Goal: Task Accomplishment & Management: Use online tool/utility

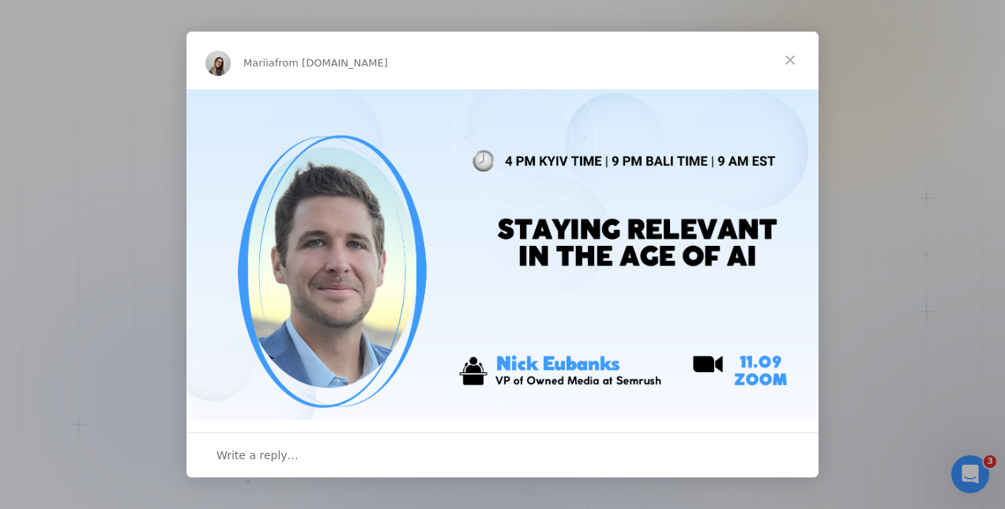
click at [789, 59] on span "Close" at bounding box center [790, 60] width 57 height 57
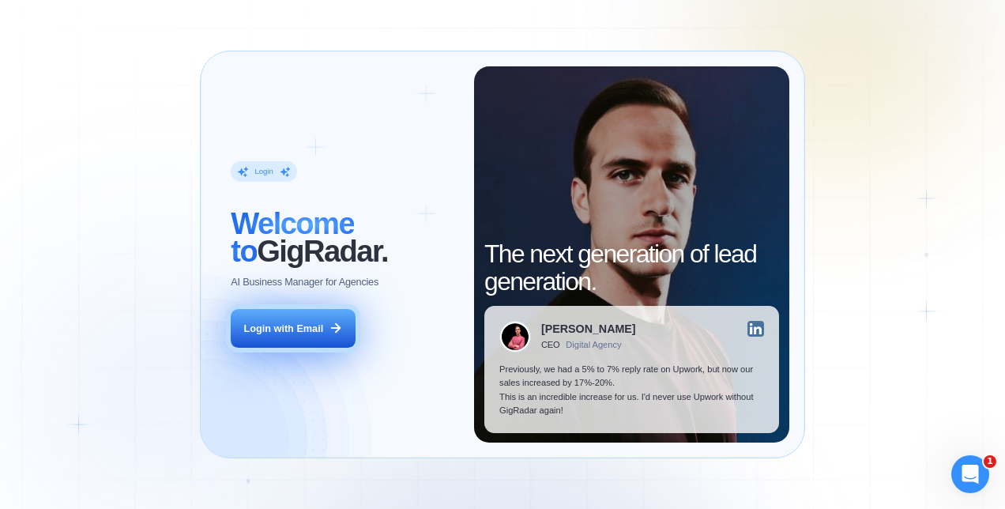
click at [300, 311] on button "Login with Email" at bounding box center [293, 328] width 124 height 39
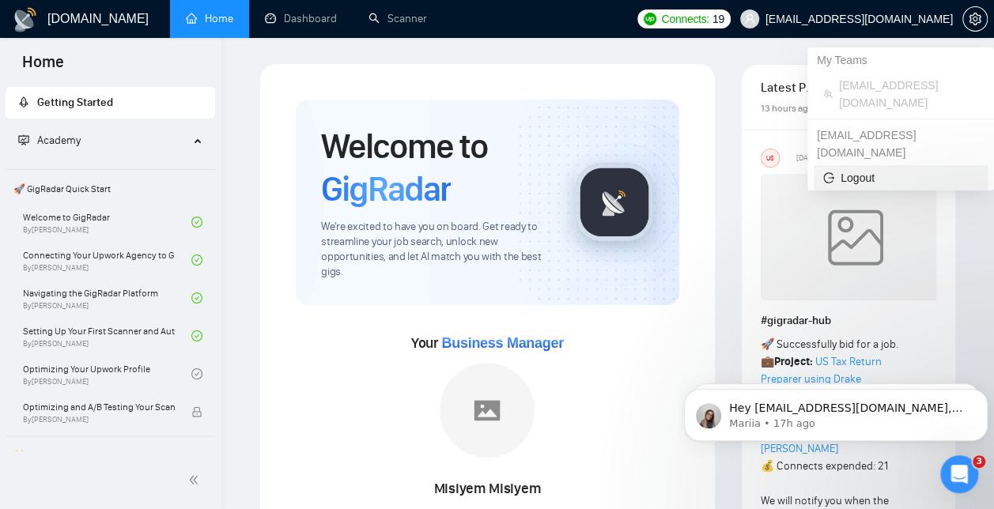
click at [858, 169] on span "Logout" at bounding box center [900, 177] width 155 height 17
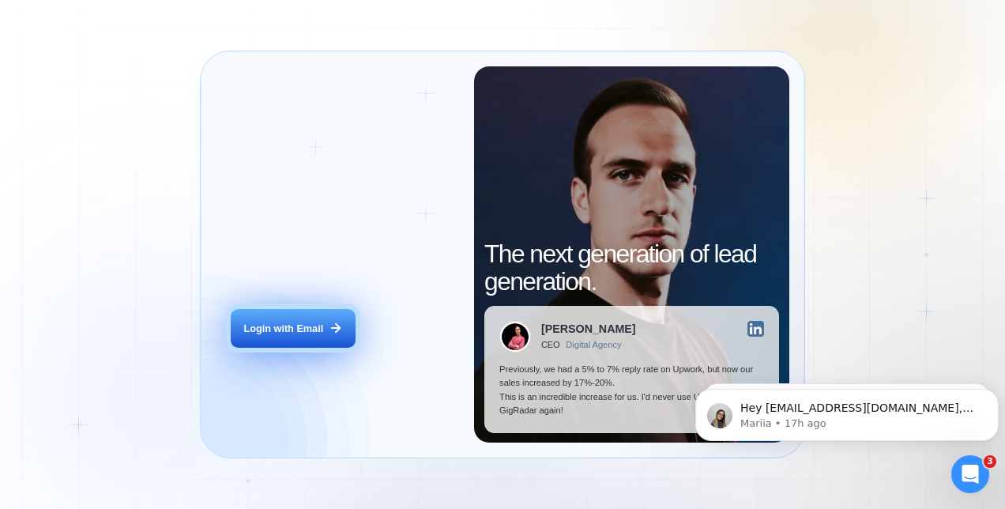
click at [278, 332] on div "Login with Email" at bounding box center [284, 328] width 80 height 13
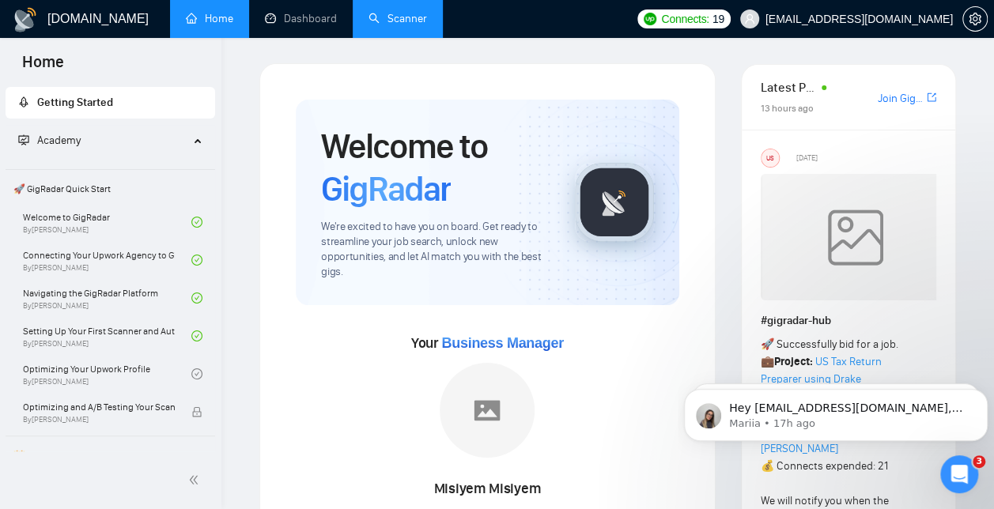
click at [405, 14] on link "Scanner" at bounding box center [397, 18] width 58 height 13
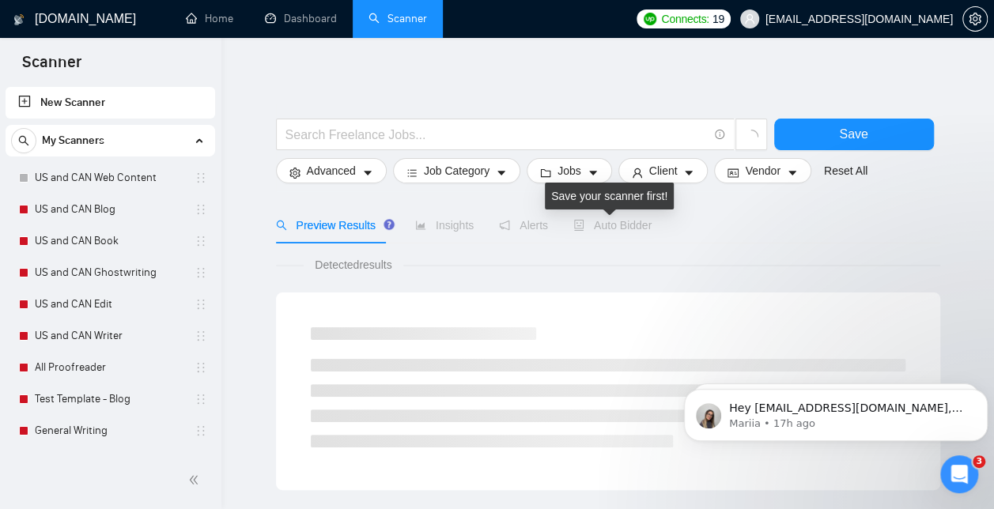
click at [605, 227] on span "Auto Bidder" at bounding box center [612, 225] width 78 height 13
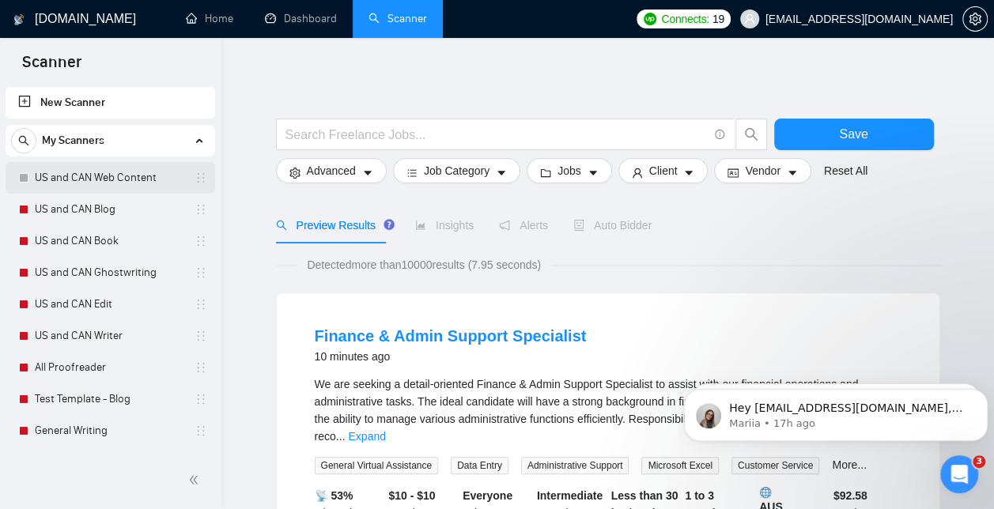
click at [100, 175] on link "US and CAN Web Content" at bounding box center [110, 178] width 150 height 32
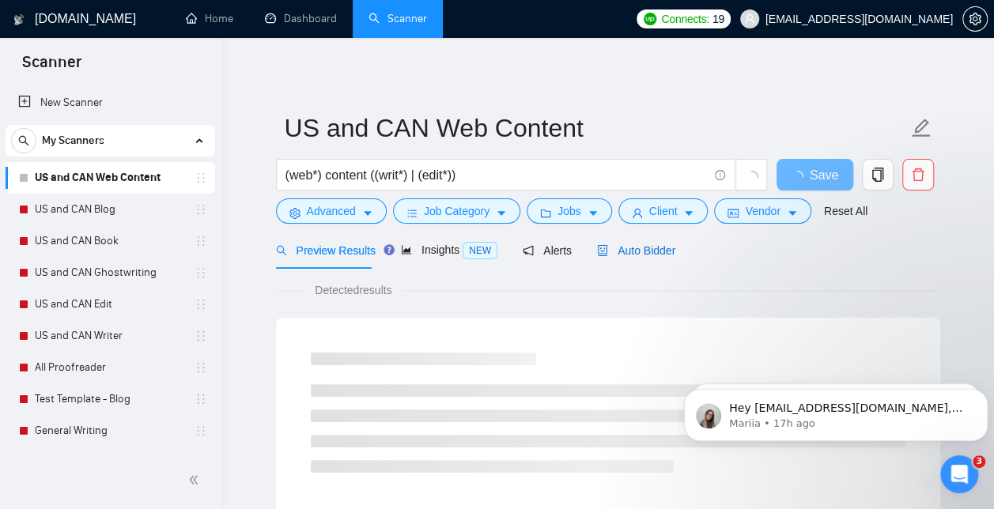
click at [624, 250] on span "Auto Bidder" at bounding box center [636, 250] width 78 height 13
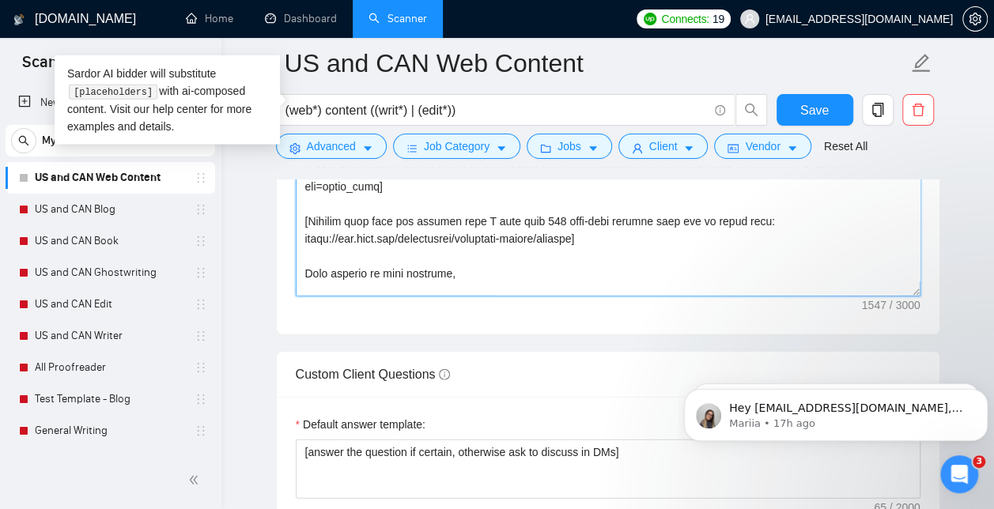
scroll to position [70, 0]
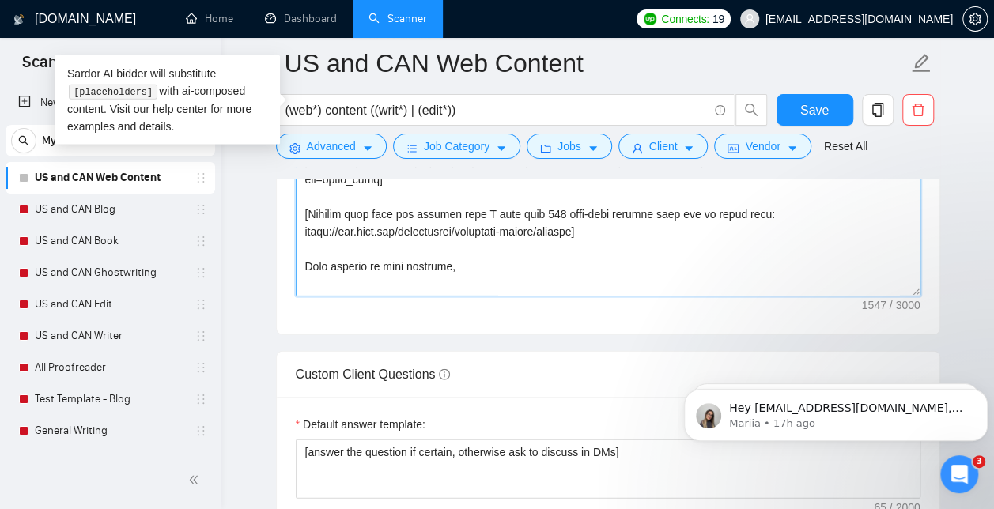
drag, startPoint x: 403, startPoint y: 280, endPoint x: 353, endPoint y: 92, distance: 194.6
click at [353, 92] on div "US and CAN Web Content (web*) content ((writ*) | (edit*)) Save Advanced Job Cat…" at bounding box center [608, 138] width 664 height 4353
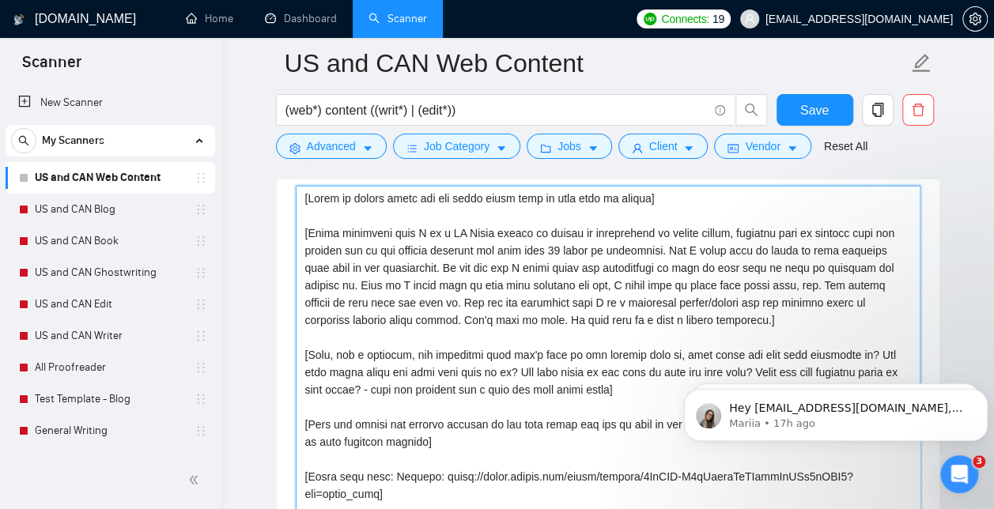
scroll to position [1857, 0]
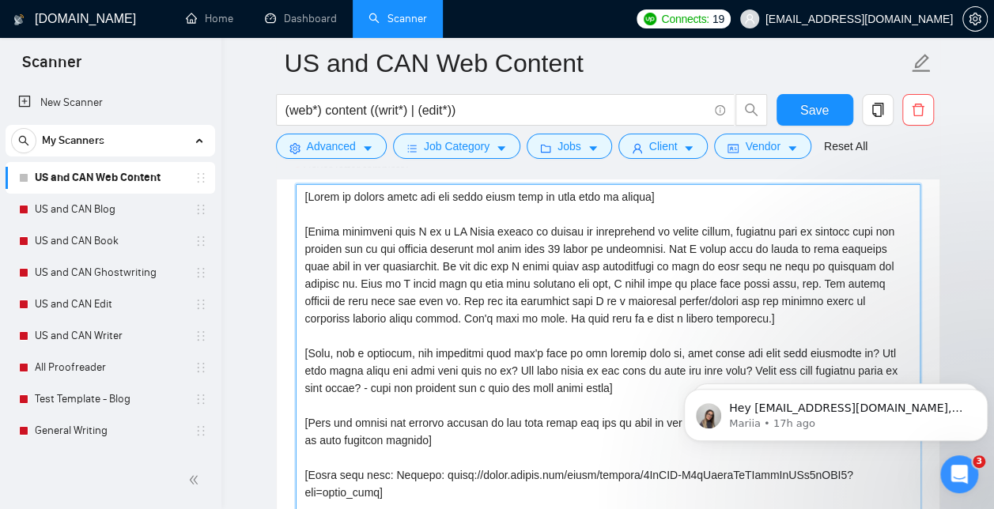
click at [342, 211] on textarea "Cover letter template:" at bounding box center [608, 362] width 624 height 356
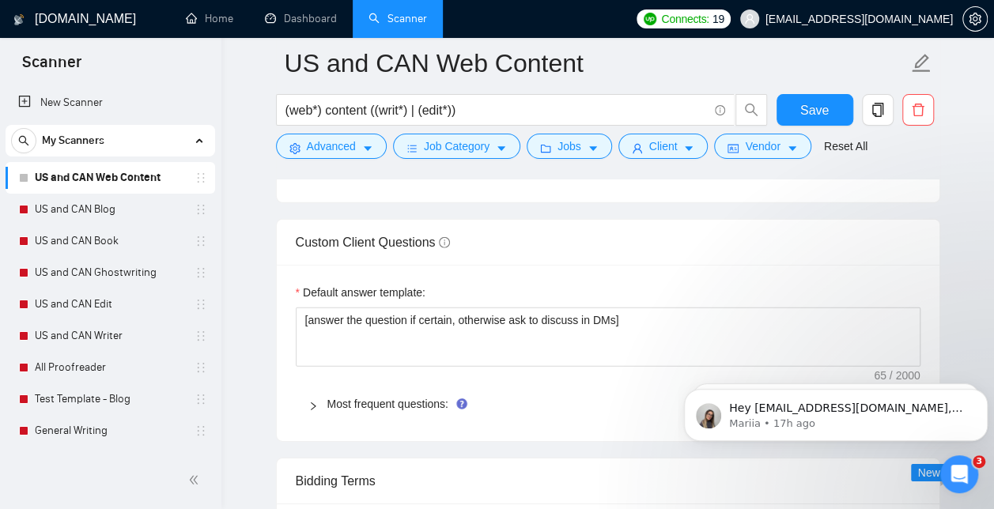
scroll to position [2354, 0]
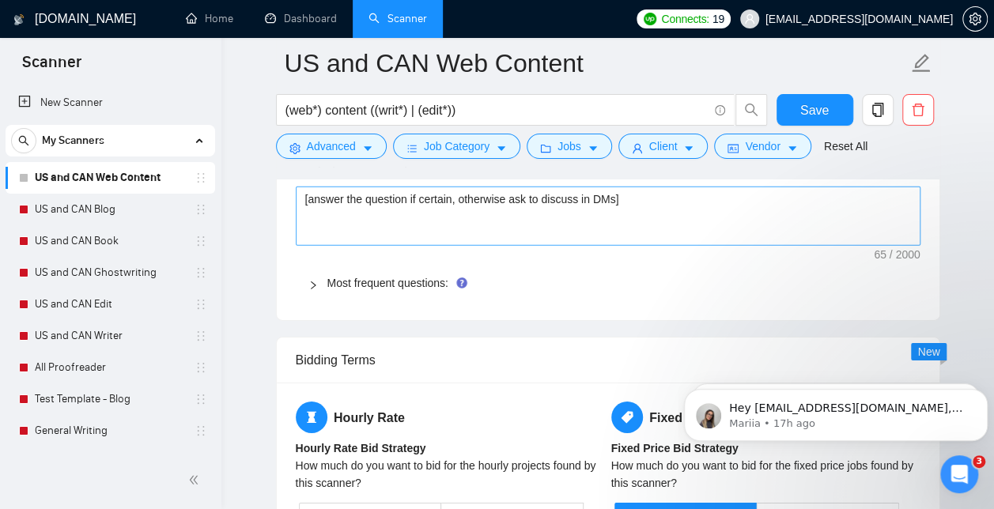
drag, startPoint x: 302, startPoint y: 190, endPoint x: 556, endPoint y: 194, distance: 253.8
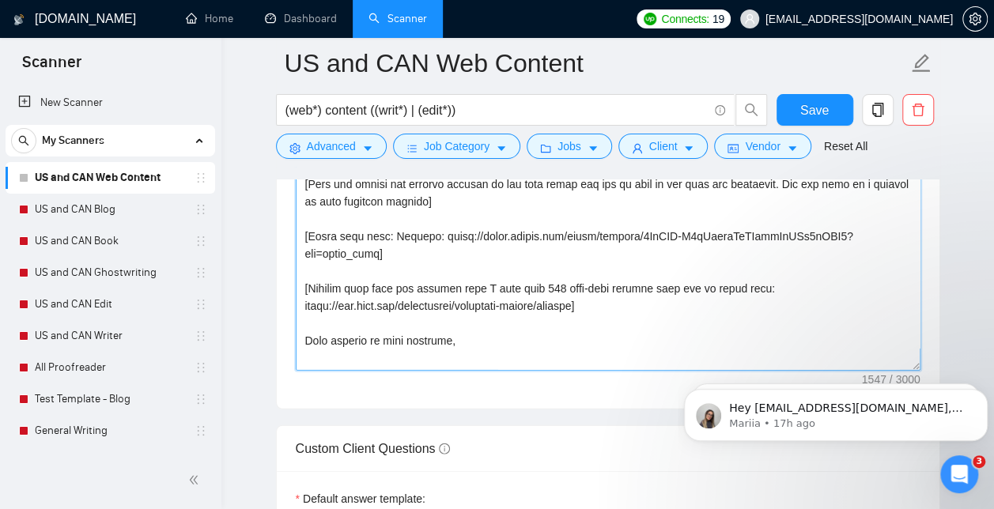
scroll to position [40, 0]
